Goal: Connect with others: Connect with others

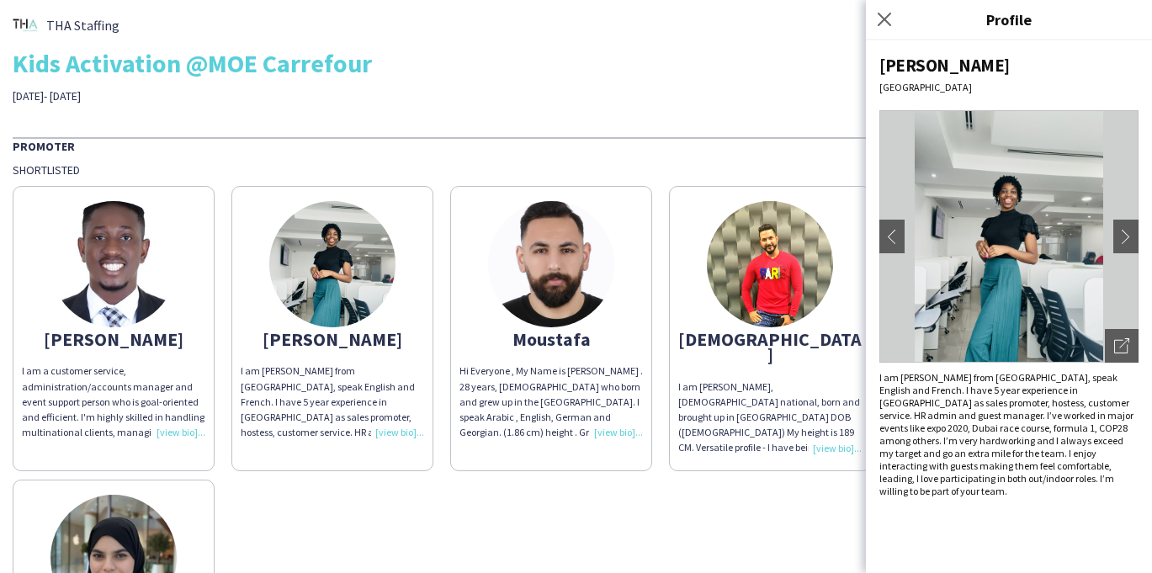
scroll to position [115, 0]
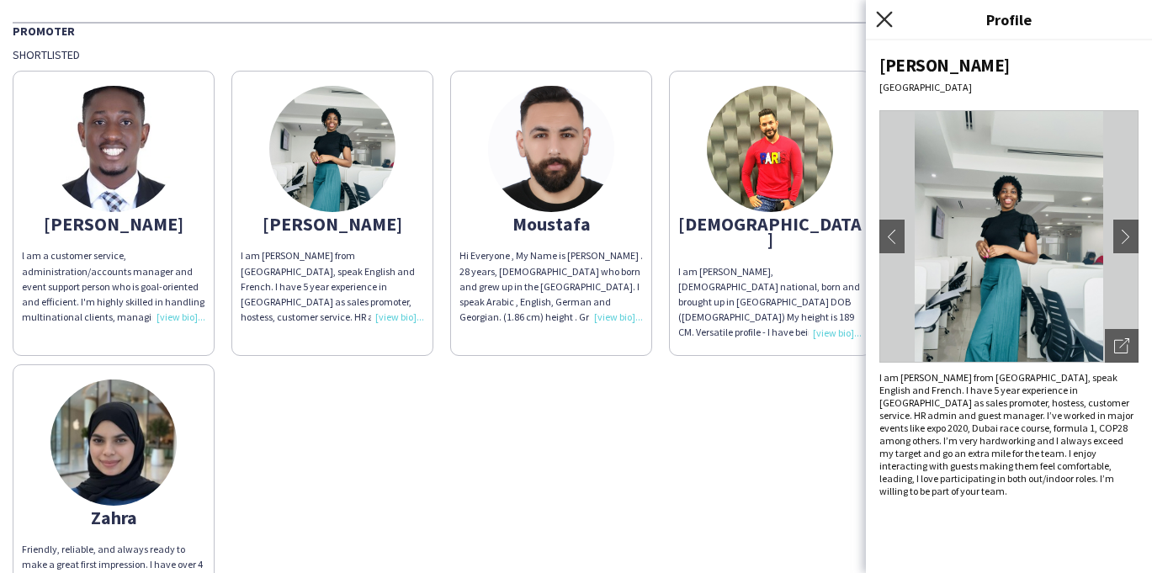
click at [889, 21] on icon "Close pop-in" at bounding box center [884, 19] width 16 height 16
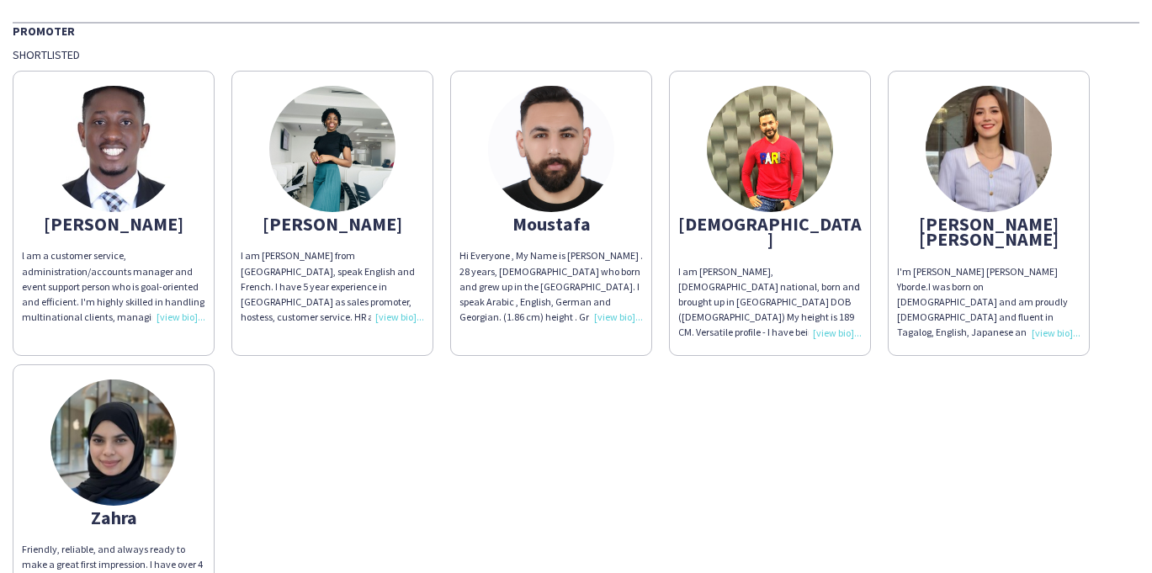
click at [174, 312] on div "l am a customer service, administration/accounts manager and event support pers…" at bounding box center [113, 286] width 183 height 77
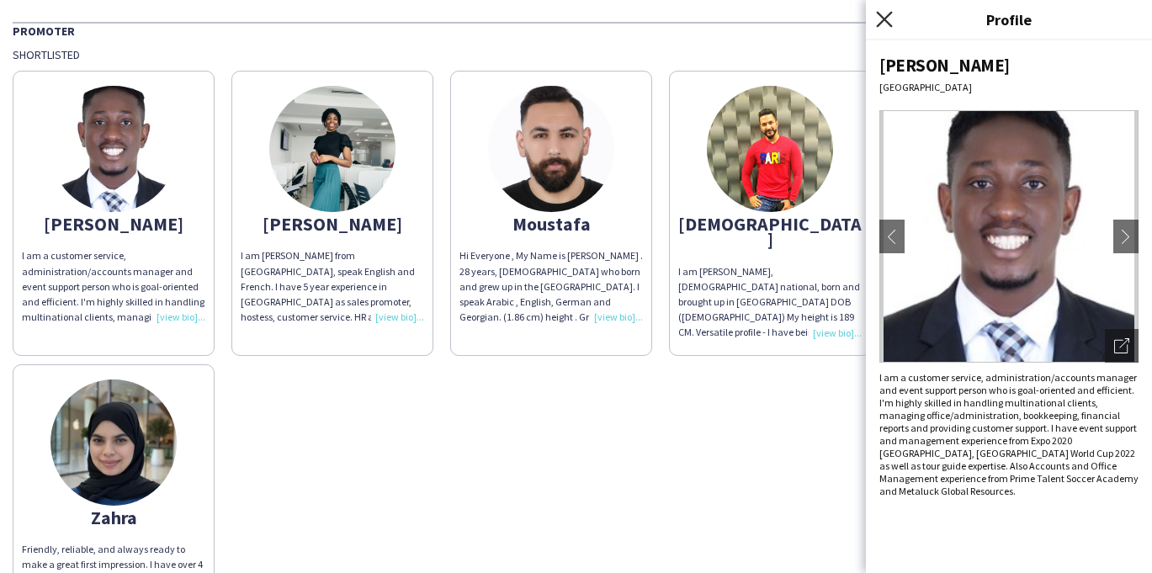
click at [886, 17] on icon at bounding box center [884, 19] width 16 height 16
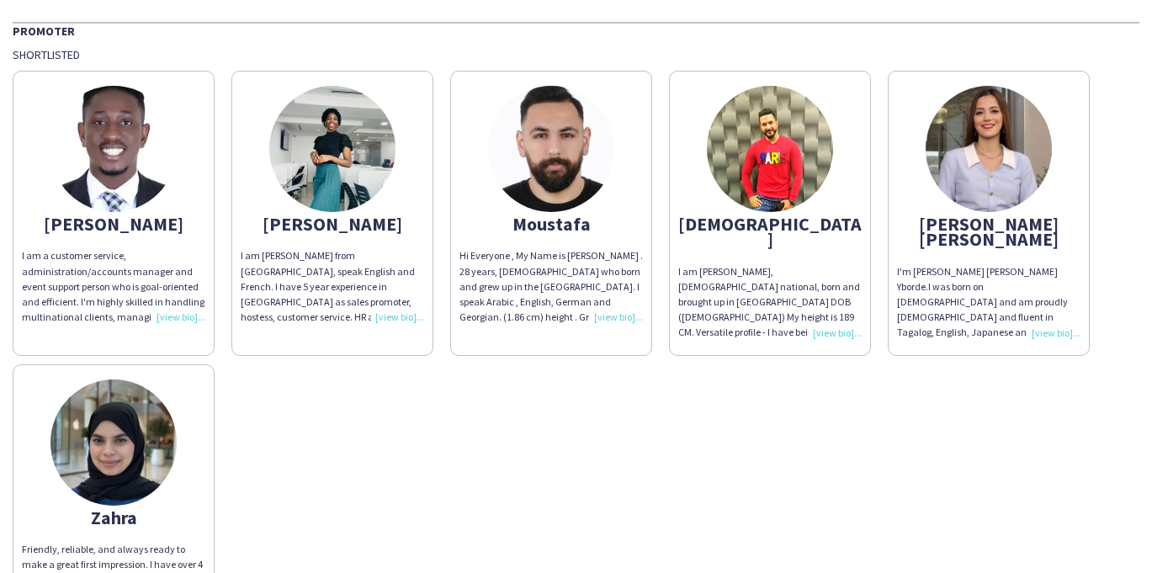
click at [322, 275] on div "I am [PERSON_NAME] from [GEOGRAPHIC_DATA], speak English and French. I have 5 y…" at bounding box center [332, 286] width 183 height 77
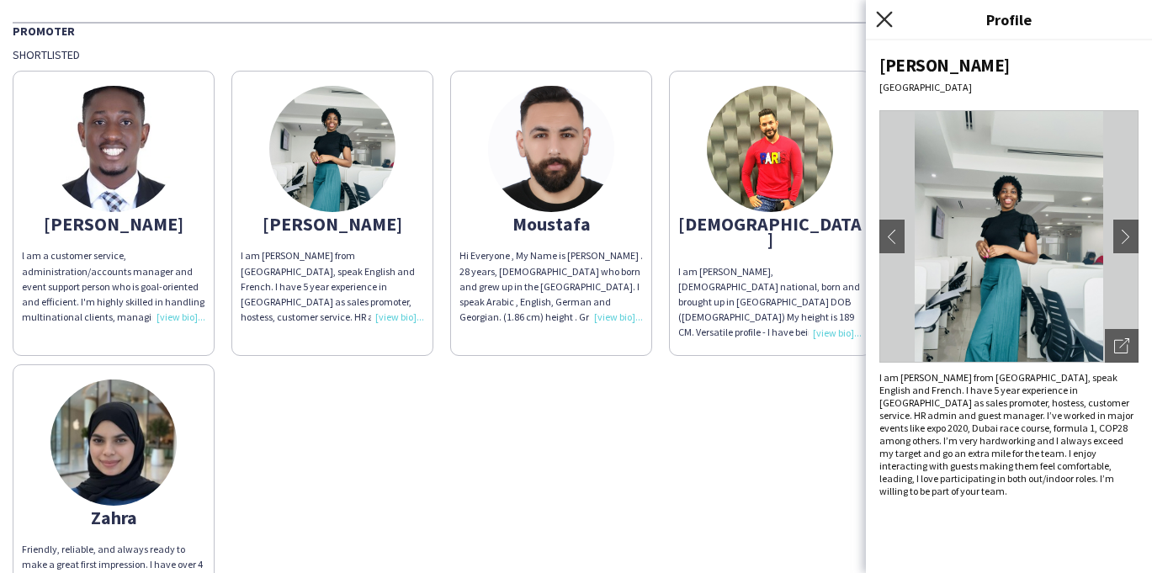
click at [886, 19] on icon "Close pop-in" at bounding box center [884, 19] width 16 height 16
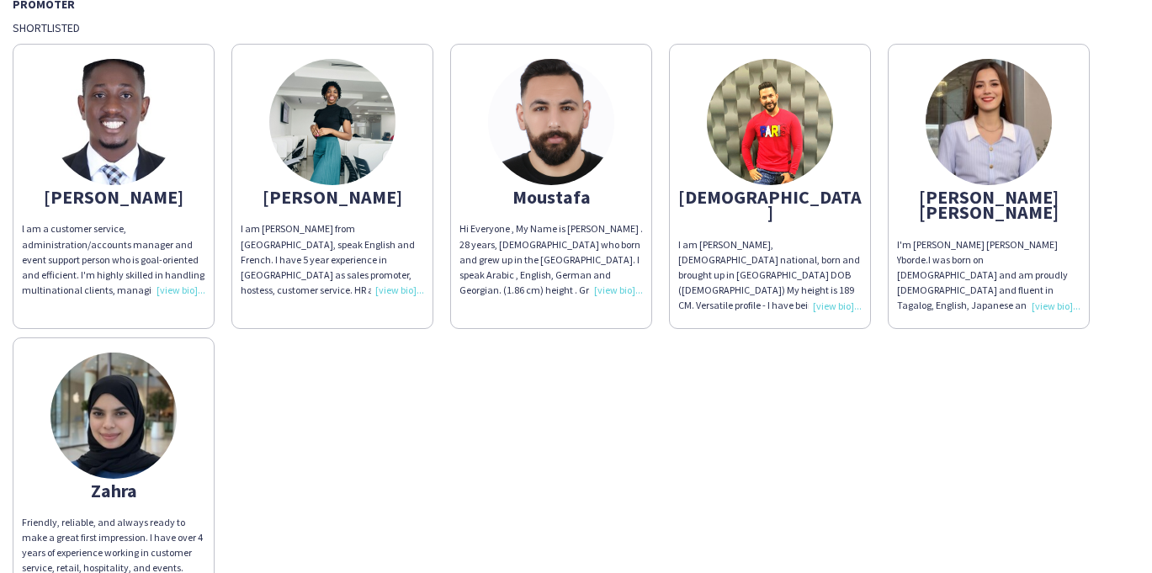
scroll to position [152, 0]
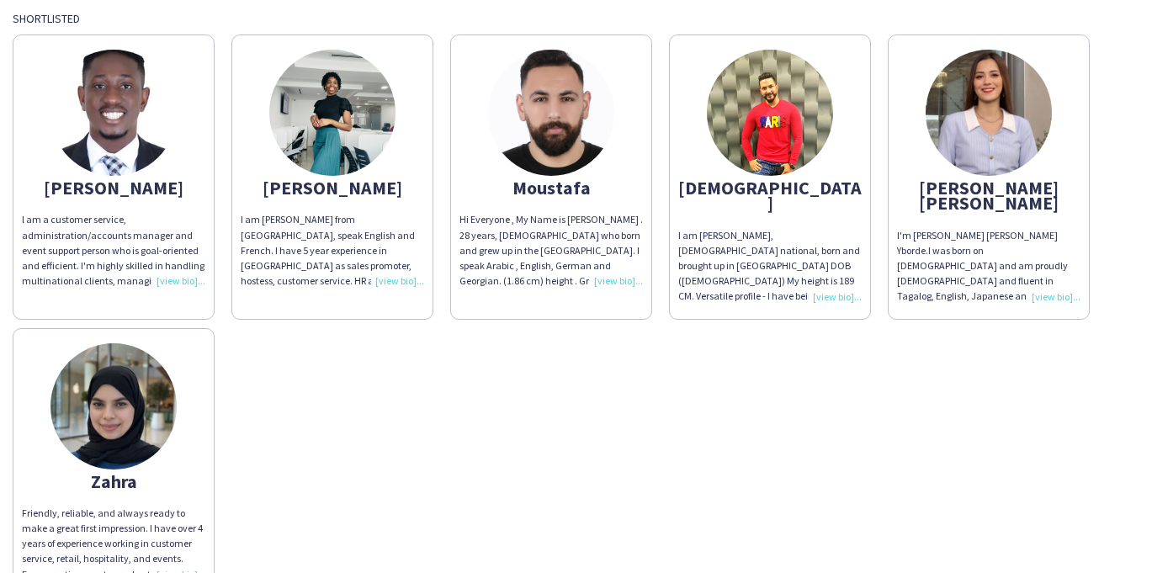
click at [833, 283] on div "I am [PERSON_NAME], [DEMOGRAPHIC_DATA] national, born and brought up in [GEOGRA…" at bounding box center [769, 266] width 183 height 77
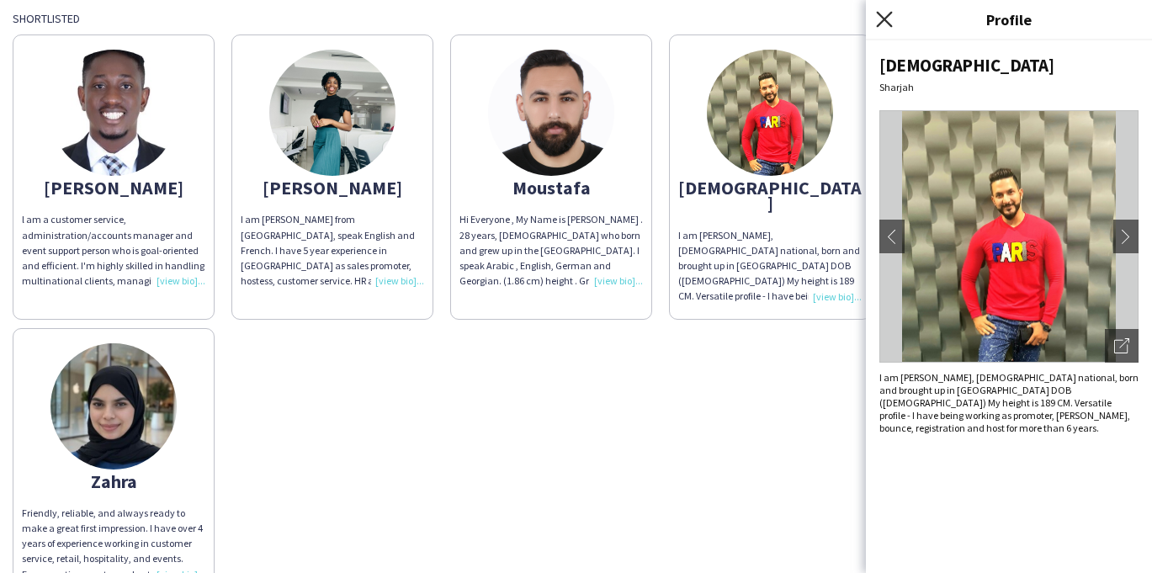
click at [886, 19] on icon at bounding box center [884, 19] width 16 height 16
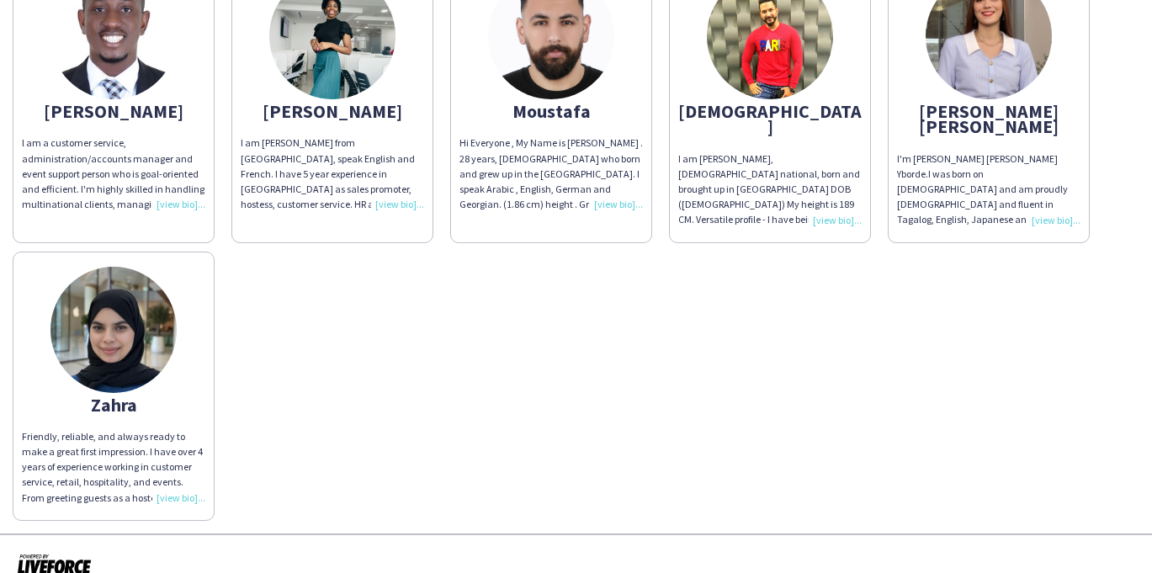
scroll to position [232, 0]
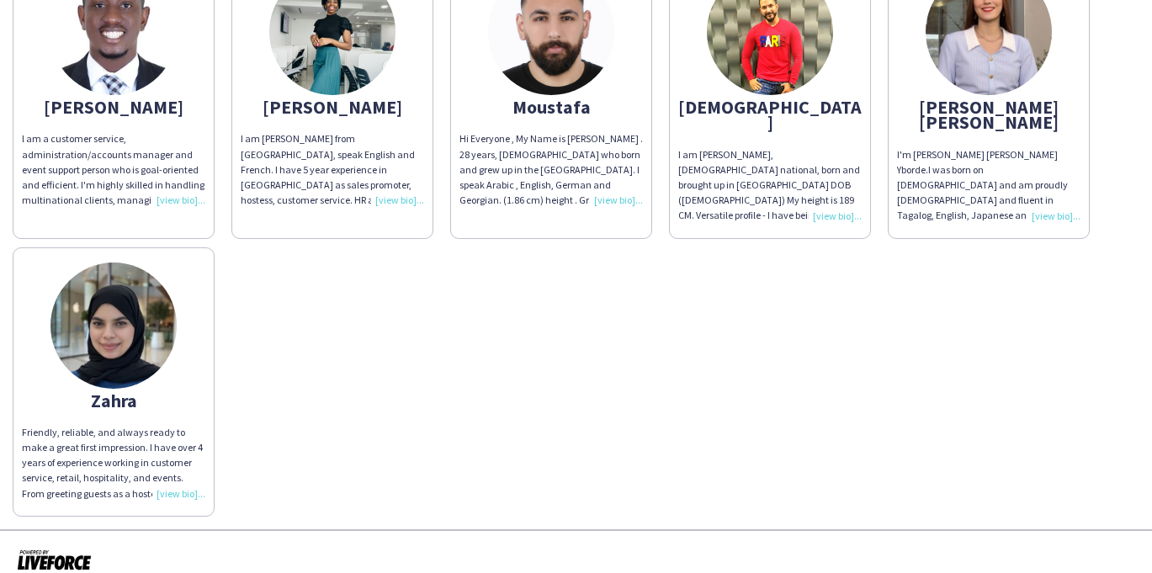
click at [181, 471] on div "Friendly, reliable, and always ready to make a great first impression. I have o…" at bounding box center [113, 463] width 183 height 77
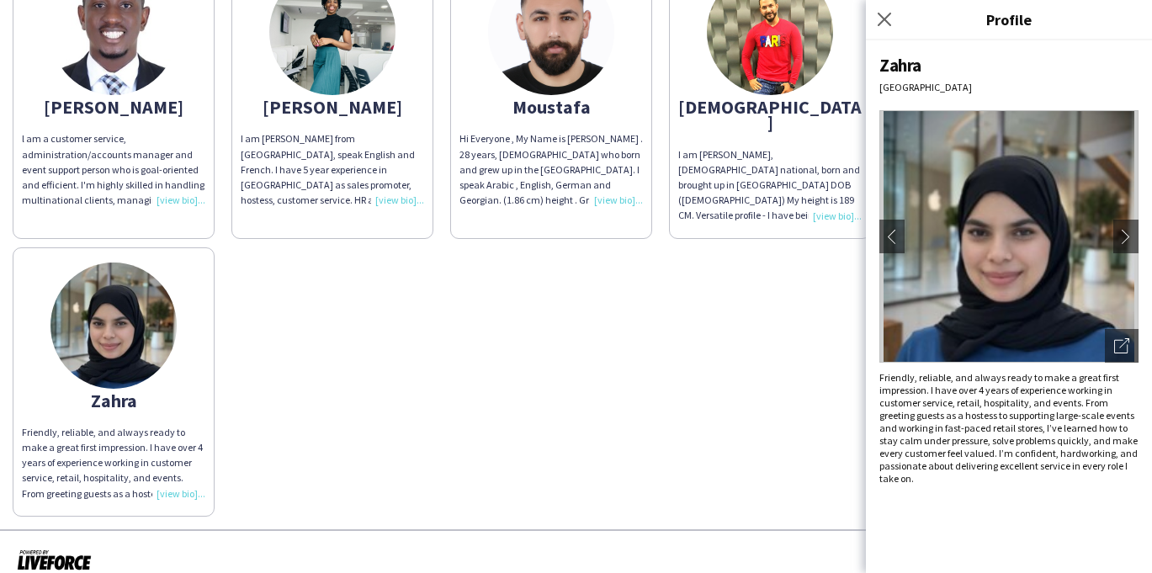
click at [782, 426] on div "[PERSON_NAME] l am a customer service, administration/accounts manager and even…" at bounding box center [576, 231] width 1127 height 572
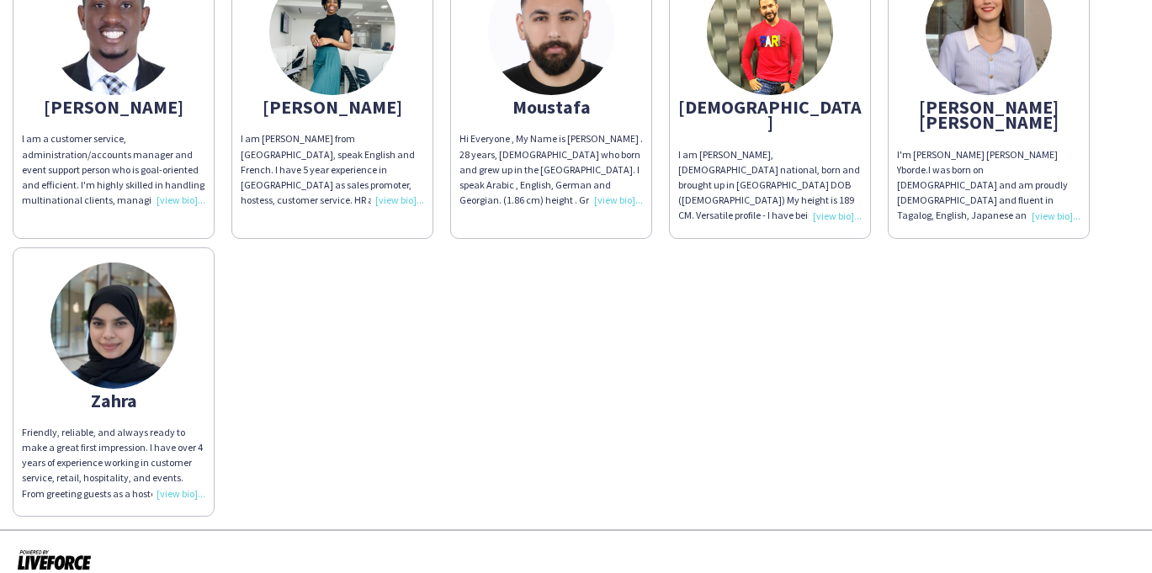
click at [1044, 198] on div "I'm [PERSON_NAME] [PERSON_NAME] Yborde.I was born on [DEMOGRAPHIC_DATA] and am …" at bounding box center [988, 185] width 183 height 77
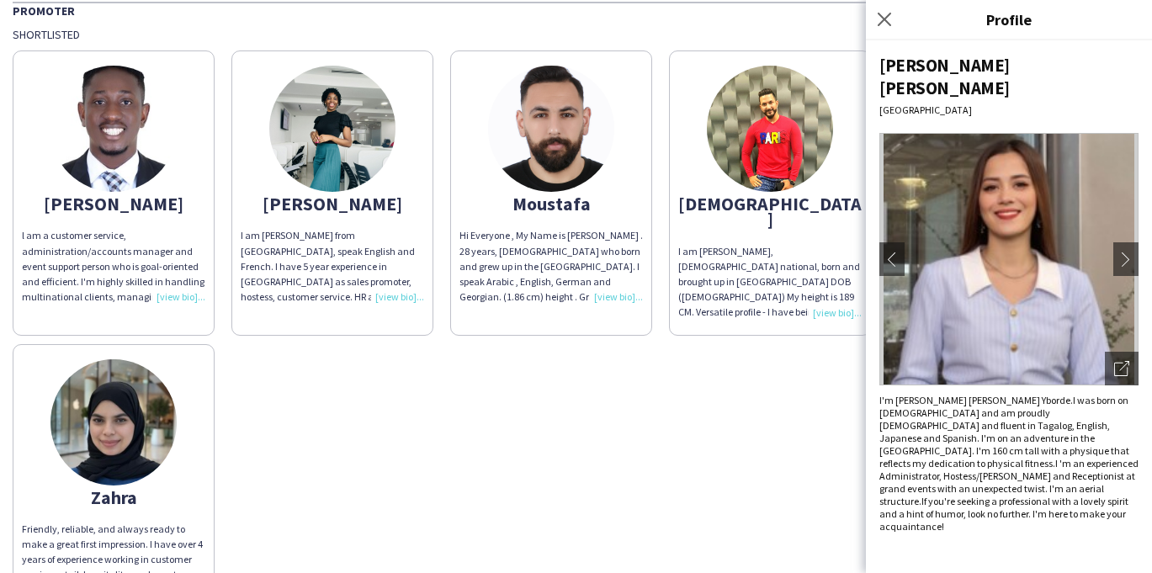
scroll to position [105, 0]
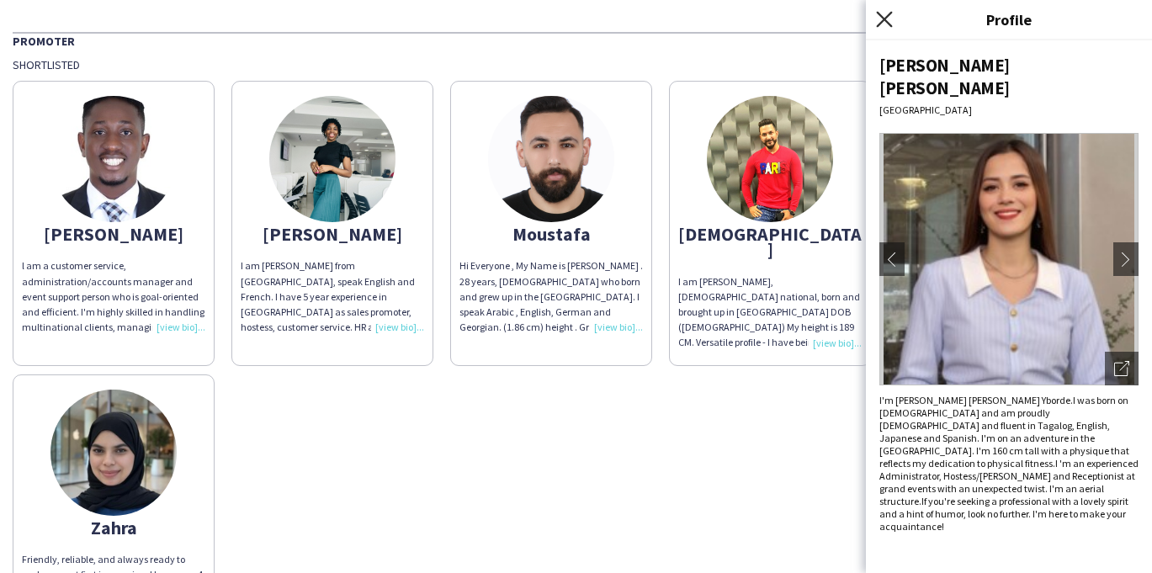
click at [883, 18] on icon at bounding box center [884, 19] width 16 height 16
